Goal: Task Accomplishment & Management: Complete application form

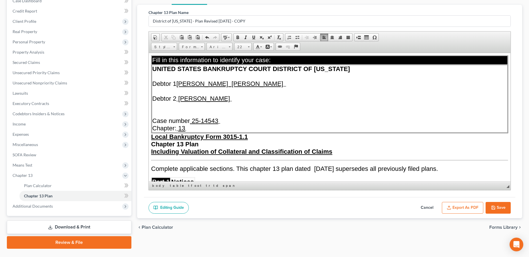
scroll to position [1197, 0]
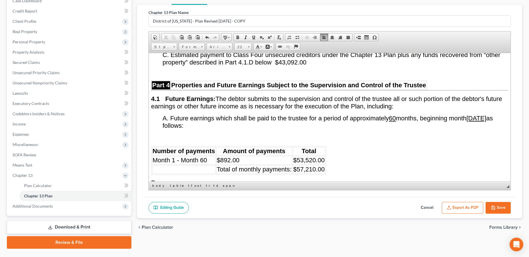
click at [499, 206] on button "Save" at bounding box center [497, 208] width 25 height 12
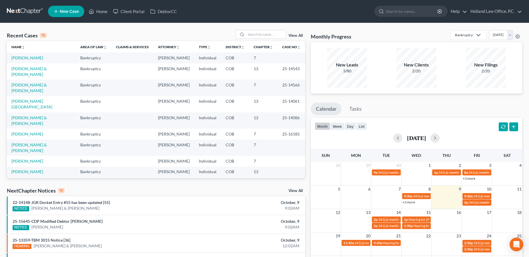
click at [70, 9] on span "New Case" at bounding box center [69, 11] width 19 height 4
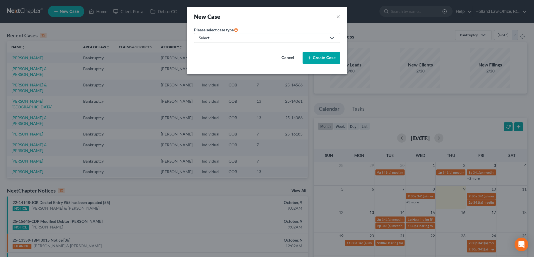
click at [214, 37] on div "Select..." at bounding box center [262, 38] width 127 height 6
click at [210, 48] on div "Bankruptcy" at bounding box center [210, 50] width 22 height 6
select select "11"
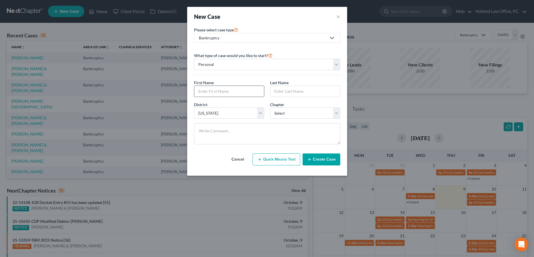
click at [215, 93] on input "text" at bounding box center [229, 91] width 70 height 11
type input "Riley"
type input "Kamahoahoa"
click at [238, 114] on select "Select Alabama - Middle Alabama - Northern Alabama - Southern Alaska Arizona Ar…" at bounding box center [229, 113] width 70 height 11
select select "0"
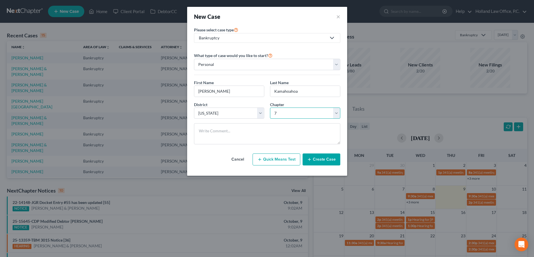
click option "7" at bounding box center [0, 0] width 0 height 0
click at [319, 160] on button "Create Case" at bounding box center [321, 160] width 38 height 12
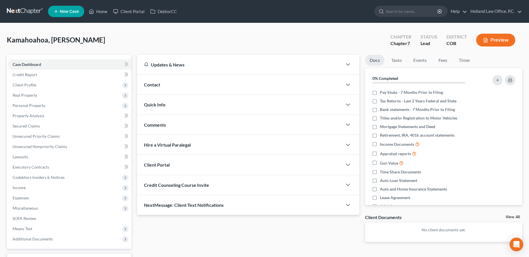
click at [182, 84] on div "Contact" at bounding box center [239, 85] width 205 height 20
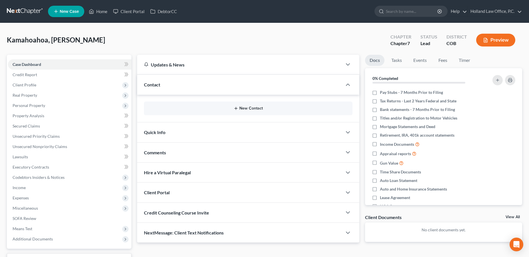
click at [241, 108] on button "New Contact" at bounding box center [247, 108] width 199 height 5
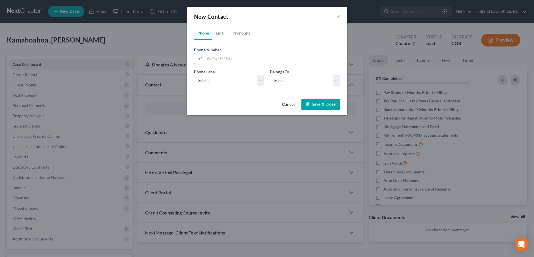
click at [222, 59] on input "tel" at bounding box center [272, 58] width 135 height 11
type input "808-226-6709"
click at [194, 75] on select "Select Mobile Home Work Other" at bounding box center [229, 80] width 70 height 11
select select "1"
click option "Home" at bounding box center [0, 0] width 0 height 0
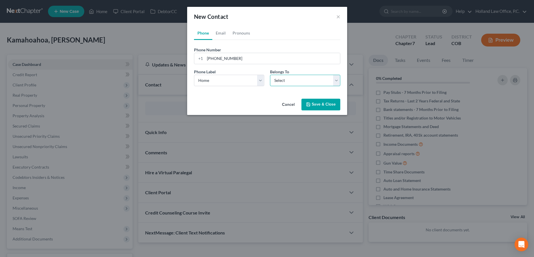
click at [270, 75] on select "Select Client Other" at bounding box center [305, 80] width 70 height 11
select select "0"
click option "Client" at bounding box center [0, 0] width 0 height 0
select select "0"
click at [219, 33] on link "Email" at bounding box center [220, 33] width 17 height 14
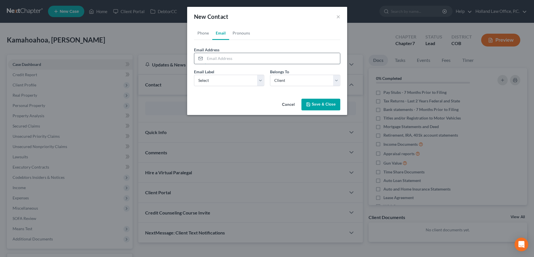
click at [215, 58] on input "email" at bounding box center [272, 58] width 135 height 11
paste input "rquinnbillings@gmail.com"
type input "rquinnbillings@gmail.com"
click at [194, 75] on select "Select Home Work Other" at bounding box center [229, 80] width 70 height 11
select select "0"
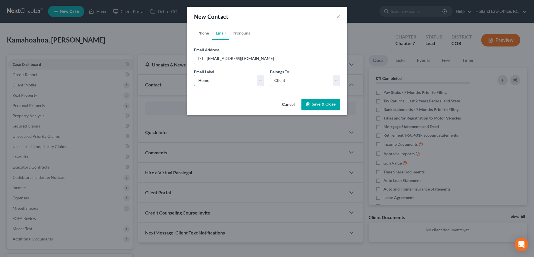
click option "Home" at bounding box center [0, 0] width 0 height 0
click at [315, 104] on button "Save & Close" at bounding box center [320, 105] width 39 height 12
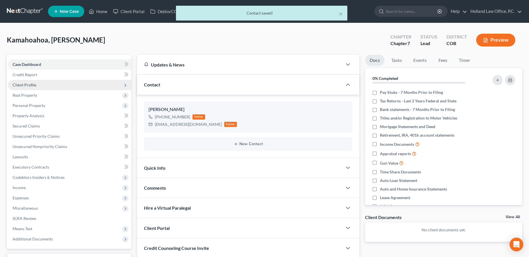
click at [40, 85] on span "Client Profile" at bounding box center [69, 85] width 123 height 10
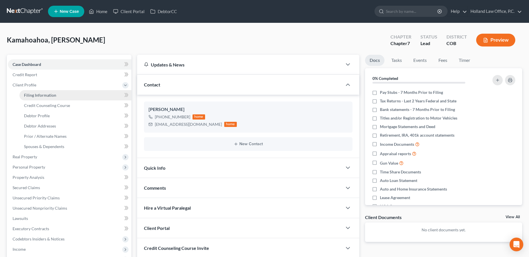
click at [50, 95] on span "Filing Information" at bounding box center [40, 95] width 32 height 5
select select "1"
select select "0"
select select "11"
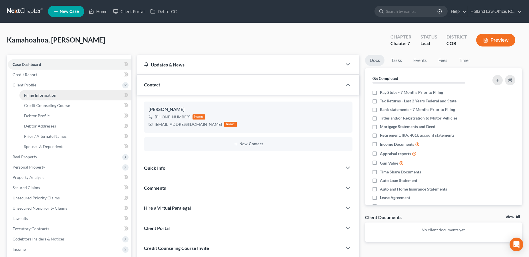
select select "5"
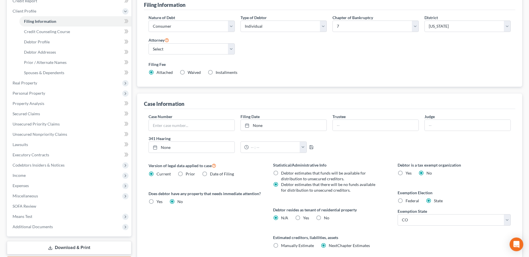
scroll to position [119, 0]
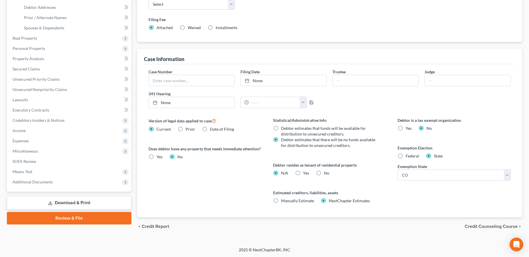
click at [405, 156] on label "Federal" at bounding box center [411, 156] width 13 height 6
click at [408, 156] on input "Federal" at bounding box center [410, 155] width 4 height 4
radio input "true"
radio input "false"
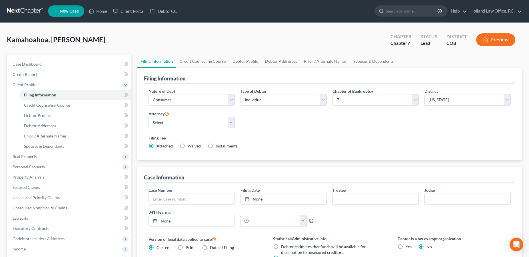
scroll to position [0, 0]
click at [196, 60] on link "Credit Counseling Course" at bounding box center [202, 62] width 53 height 14
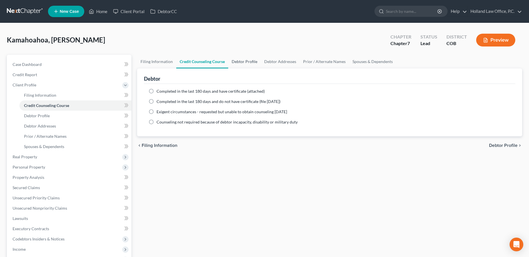
click at [236, 63] on link "Debtor Profile" at bounding box center [244, 62] width 33 height 14
select select "0"
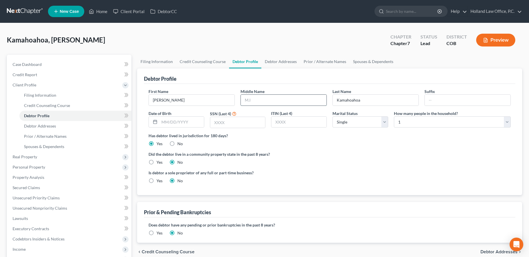
click at [255, 101] on input "text" at bounding box center [284, 100] width 86 height 11
type input "A"
type input "Quinn"
click at [198, 122] on input "text" at bounding box center [181, 122] width 45 height 11
type input "05/11/1999"
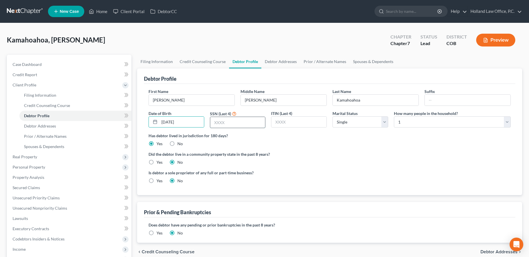
click at [242, 125] on input "text" at bounding box center [237, 122] width 55 height 11
type input "2849"
click at [332, 116] on select "Select Single Married Separated Divorced Widowed" at bounding box center [360, 121] width 56 height 11
select select "2"
click option "Separated" at bounding box center [0, 0] width 0 height 0
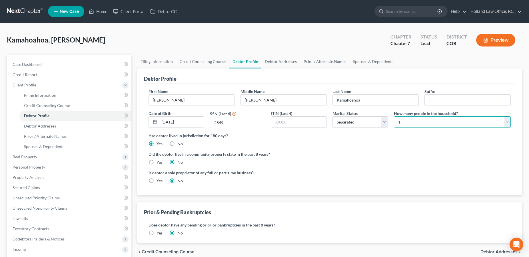
click at [394, 116] on select "Select 1 2 3 4 5 6 7 8 9 10 11 12 13 14 15 16 17 18 19 20" at bounding box center [452, 121] width 117 height 11
select select "1"
click option "2" at bounding box center [0, 0] width 0 height 0
click at [177, 143] on label "No" at bounding box center [179, 144] width 5 height 6
click at [180, 143] on input "No" at bounding box center [182, 143] width 4 height 4
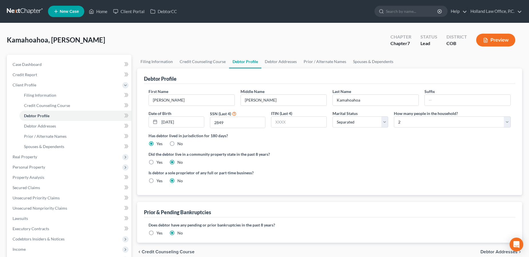
radio input "true"
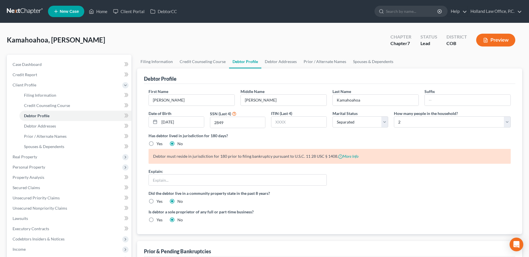
click at [156, 143] on label "Yes" at bounding box center [159, 144] width 6 height 6
click at [159, 143] on input "Yes" at bounding box center [161, 143] width 4 height 4
radio input "true"
radio input "false"
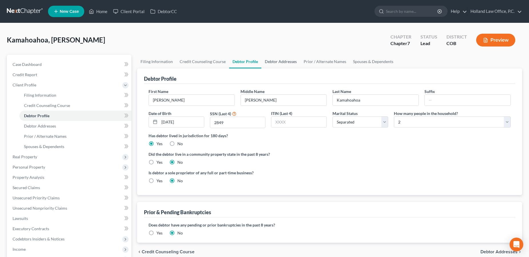
click at [268, 62] on link "Debtor Addresses" at bounding box center [280, 62] width 39 height 14
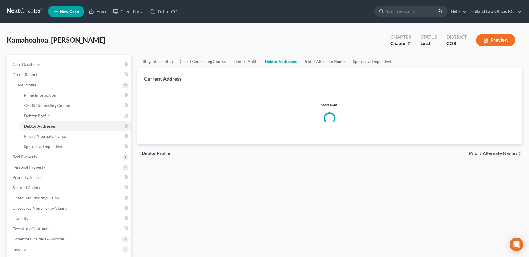
select select "0"
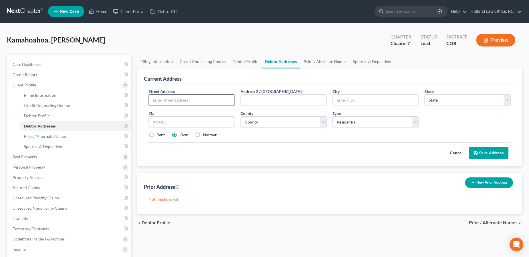
click at [184, 103] on input "text" at bounding box center [192, 100] width 86 height 11
type input "2173 Longfin Drive"
click at [197, 125] on input "text" at bounding box center [191, 121] width 86 height 11
type input "80550"
click at [265, 147] on div "Cancel Save Address" at bounding box center [329, 150] width 362 height 17
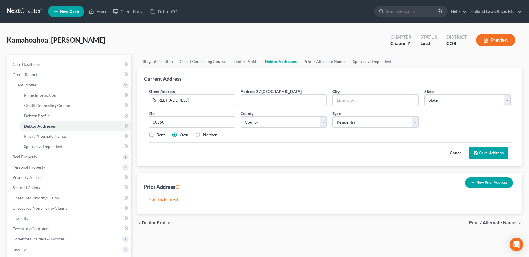
type input "Windsor"
select select "5"
click at [240, 116] on select "County" at bounding box center [283, 121] width 86 height 11
select select "62"
click option "Weld County" at bounding box center [0, 0] width 0 height 0
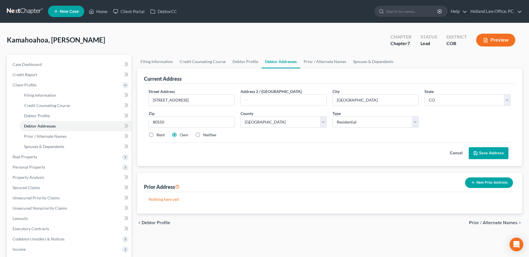
click at [156, 133] on label "Rent" at bounding box center [160, 135] width 8 height 6
click at [159, 133] on input "Rent" at bounding box center [161, 134] width 4 height 4
radio input "true"
click at [481, 154] on button "Save Address" at bounding box center [489, 153] width 40 height 12
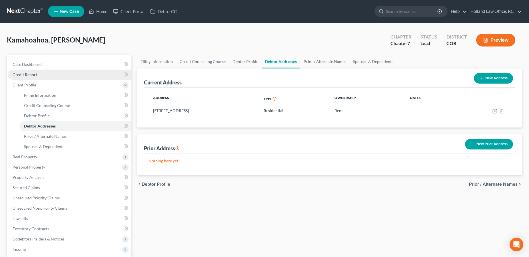
click at [25, 77] on link "Credit Report" at bounding box center [69, 75] width 123 height 10
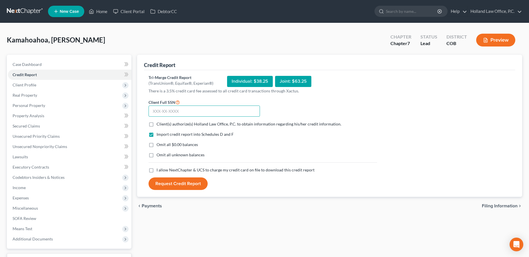
click at [182, 112] on input "text" at bounding box center [203, 111] width 111 height 11
type input "651-10-2849"
click at [156, 126] on label "Client(s) authorize(s) Holland Law Office, P.C. to obtain information regarding…" at bounding box center [248, 124] width 185 height 6
click at [159, 125] on input "Client(s) authorize(s) Holland Law Office, P.C. to obtain information regarding…" at bounding box center [161, 123] width 4 height 4
checkbox input "true"
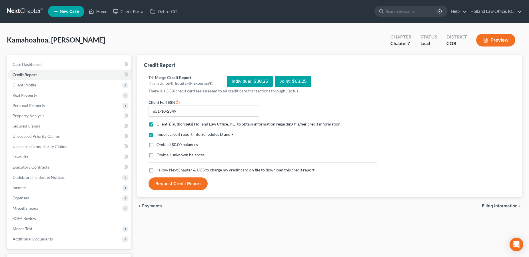
click at [156, 168] on label "I allow NextChapter & UCS to charge my credit card on file to download this cre…" at bounding box center [235, 170] width 158 height 6
click at [159, 168] on input "I allow NextChapter & UCS to charge my credit card on file to download this cre…" at bounding box center [161, 169] width 4 height 4
checkbox input "true"
drag, startPoint x: 171, startPoint y: 183, endPoint x: 188, endPoint y: 183, distance: 16.6
click at [172, 183] on button "Request Credit Report" at bounding box center [177, 184] width 59 height 13
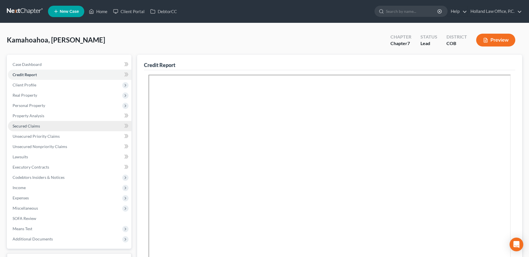
click at [33, 129] on link "Secured Claims" at bounding box center [69, 126] width 123 height 10
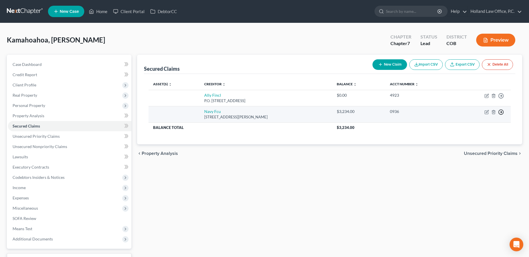
click at [500, 113] on icon "button" at bounding box center [501, 112] width 6 height 6
click at [455, 129] on link "Move to F" at bounding box center [475, 126] width 48 height 10
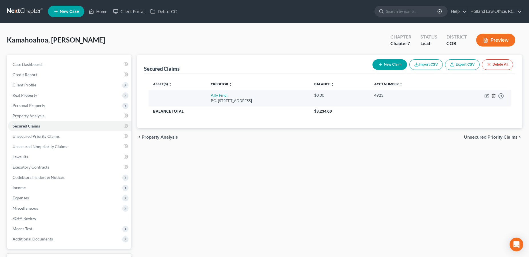
click at [494, 95] on icon "button" at bounding box center [493, 96] width 5 height 5
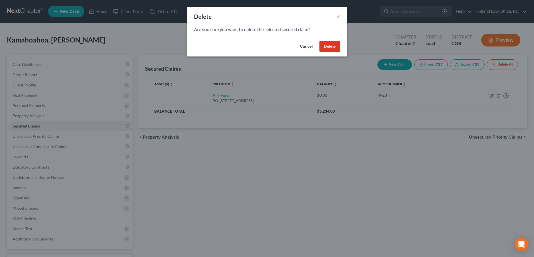
click at [331, 47] on button "Delete" at bounding box center [329, 46] width 21 height 11
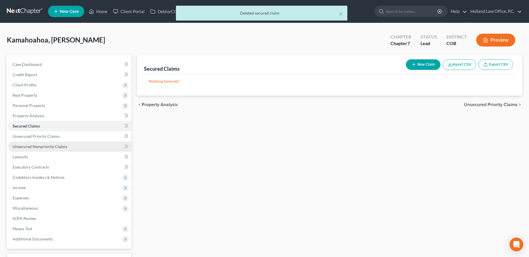
click at [25, 146] on span "Unsecured Nonpriority Claims" at bounding box center [40, 146] width 55 height 5
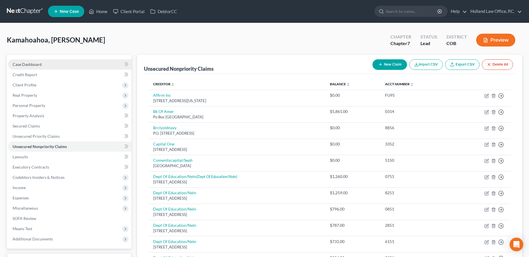
click at [34, 62] on span "Case Dashboard" at bounding box center [27, 64] width 29 height 5
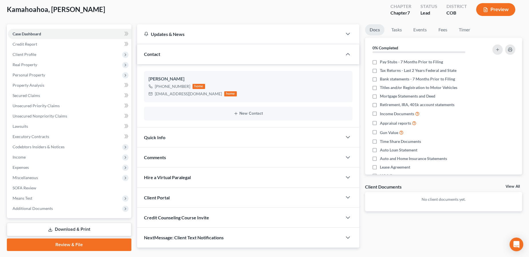
scroll to position [46, 0]
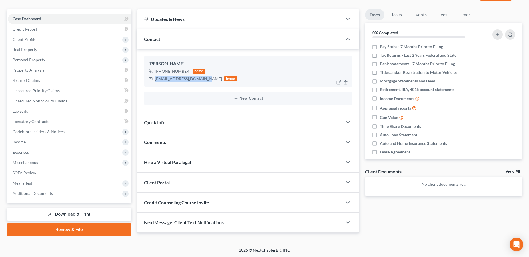
drag, startPoint x: 199, startPoint y: 80, endPoint x: 154, endPoint y: 83, distance: 44.9
click at [154, 83] on div "Riley Kamahoahoa +1 (808) 226-6709 home rquinnbillings@gmail.com home" at bounding box center [248, 71] width 208 height 31
copy div "rquinnbillings@gmail.com"
click at [349, 182] on polyline "button" at bounding box center [347, 183] width 3 height 2
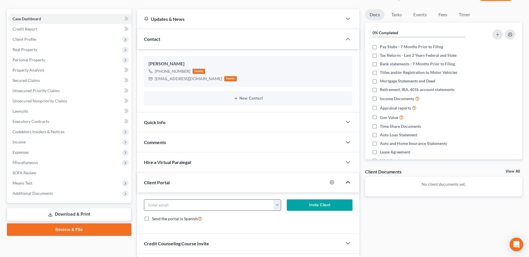
paste input "rquinnbillings@gmail.com"
type input "rquinnbillings@gmail.com"
click at [308, 204] on button "Invite Client" at bounding box center [320, 205] width 66 height 11
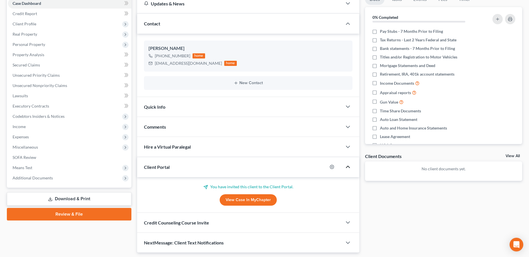
scroll to position [78, 0]
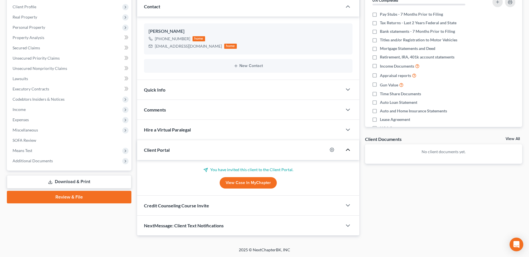
click at [239, 206] on div "Credit Counseling Course Invite" at bounding box center [239, 206] width 205 height 20
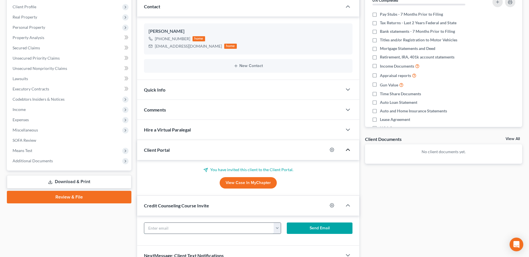
click at [216, 230] on input "text" at bounding box center [209, 228] width 130 height 11
paste input "rquinnbillings@gmail.com"
type input "rquinnbillings@gmail.com"
click at [306, 229] on button "Send Email" at bounding box center [320, 228] width 66 height 11
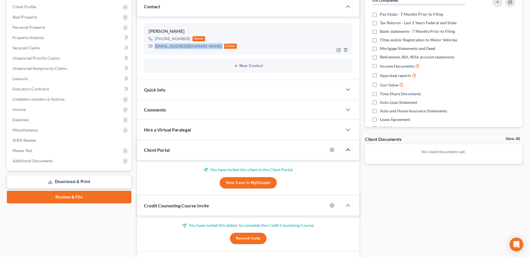
drag, startPoint x: 202, startPoint y: 45, endPoint x: 152, endPoint y: 49, distance: 49.8
click at [152, 49] on div "rquinnbillings@gmail.com home" at bounding box center [192, 46] width 88 height 7
copy div "rquinnbillings@gmail.com"
drag, startPoint x: 188, startPoint y: 38, endPoint x: 159, endPoint y: 39, distance: 28.6
click at [159, 39] on div "+1 (808) 226-6709" at bounding box center [172, 39] width 35 height 6
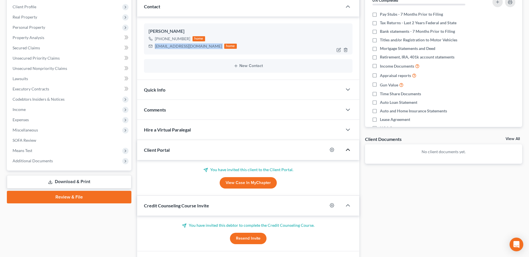
copy div "(808) 226-6709"
drag, startPoint x: 199, startPoint y: 47, endPoint x: 154, endPoint y: 49, distance: 45.2
click at [154, 49] on div "rquinnbillings@gmail.com home" at bounding box center [192, 46] width 88 height 7
copy div "rquinnbillings@gmail.com"
